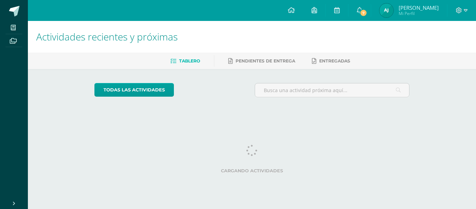
click at [403, 14] on span "Aura Noemí Mi Perfil" at bounding box center [409, 10] width 62 height 14
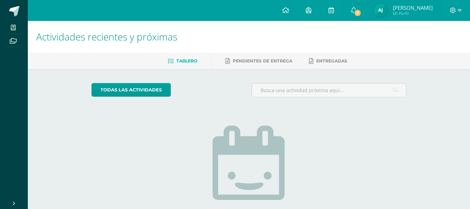
click at [388, 10] on img at bounding box center [381, 10] width 14 height 14
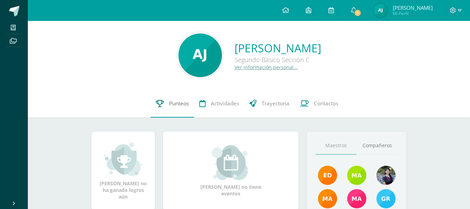
click at [184, 101] on span "Punteos" at bounding box center [179, 103] width 20 height 7
